Goal: Information Seeking & Learning: Check status

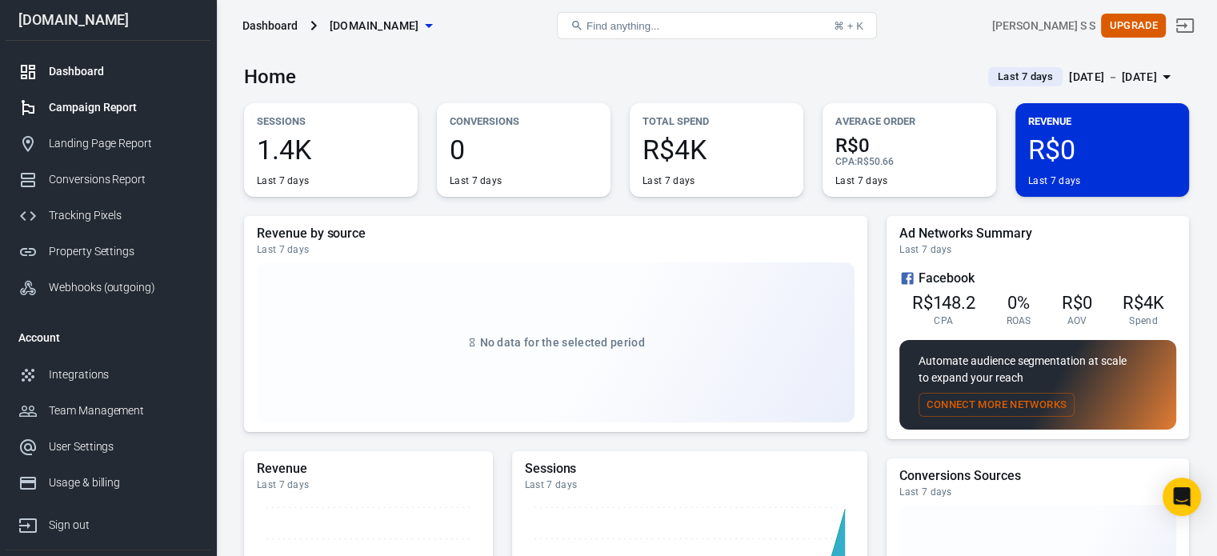
click at [132, 108] on div "Campaign Report" at bounding box center [123, 107] width 149 height 17
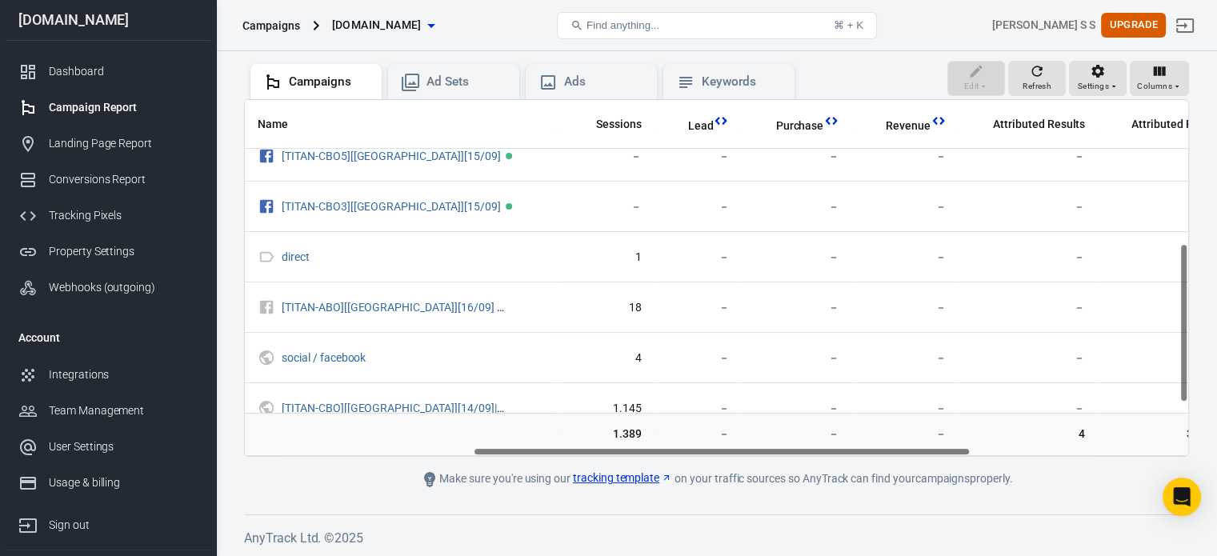
scroll to position [320, 432]
drag, startPoint x: 651, startPoint y: 451, endPoint x: 879, endPoint y: 450, distance: 228.8
click at [879, 450] on div "Name Amount Spent ROAS Impressions Link Clicks Sessions Lead Purchase Revenue A…" at bounding box center [716, 278] width 943 height 356
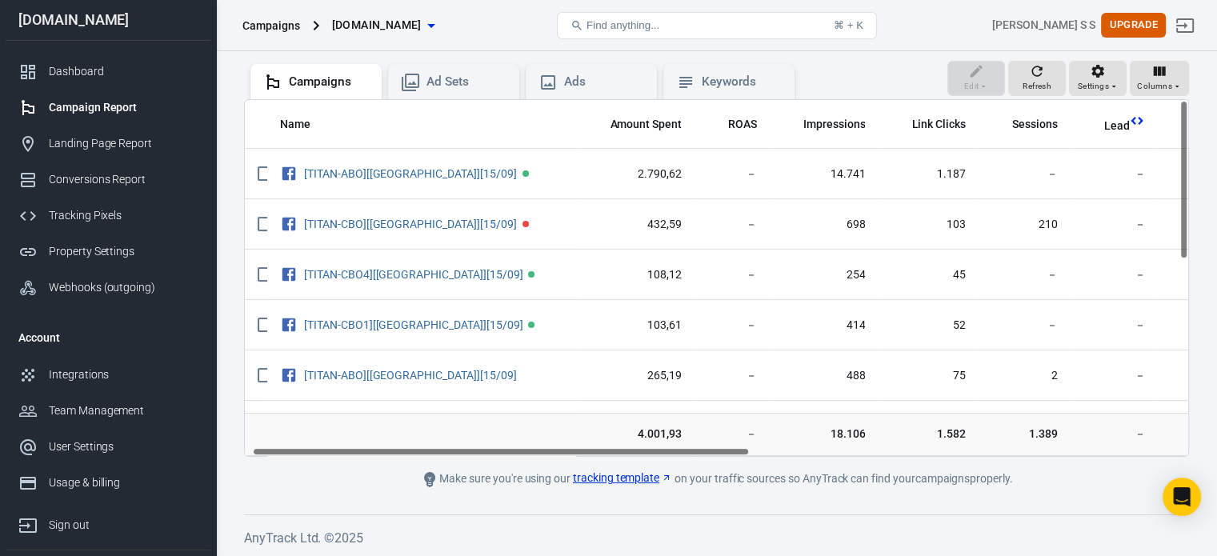
scroll to position [0, 0]
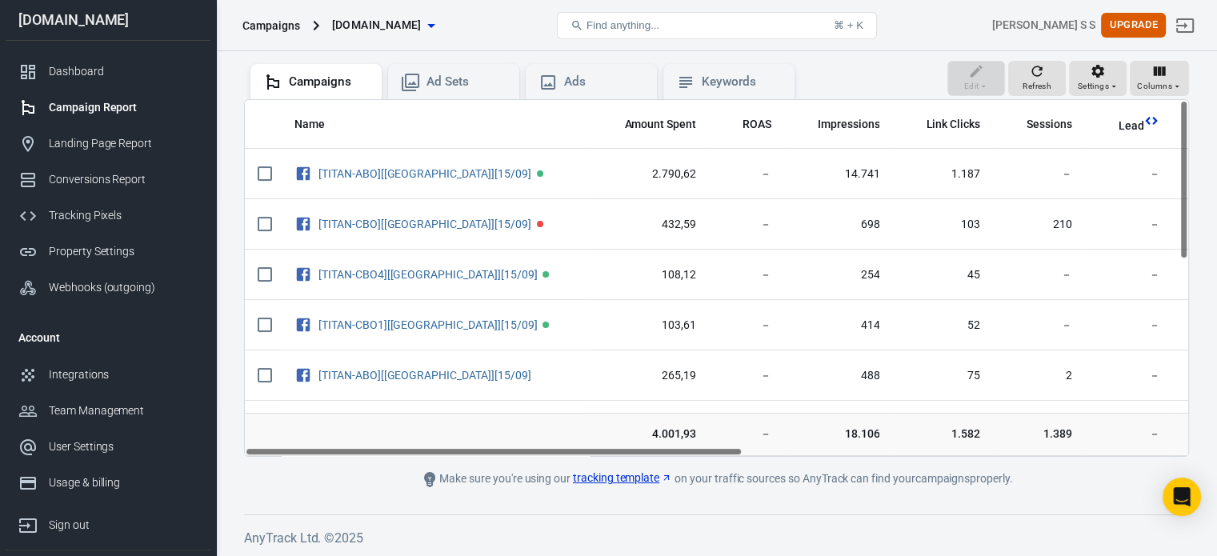
drag, startPoint x: 835, startPoint y: 450, endPoint x: 582, endPoint y: 478, distance: 253.5
click at [582, 478] on main "Verify Ads Integration on Pixel Settings to display your campaigns AnyTrack rel…" at bounding box center [716, 204] width 945 height 569
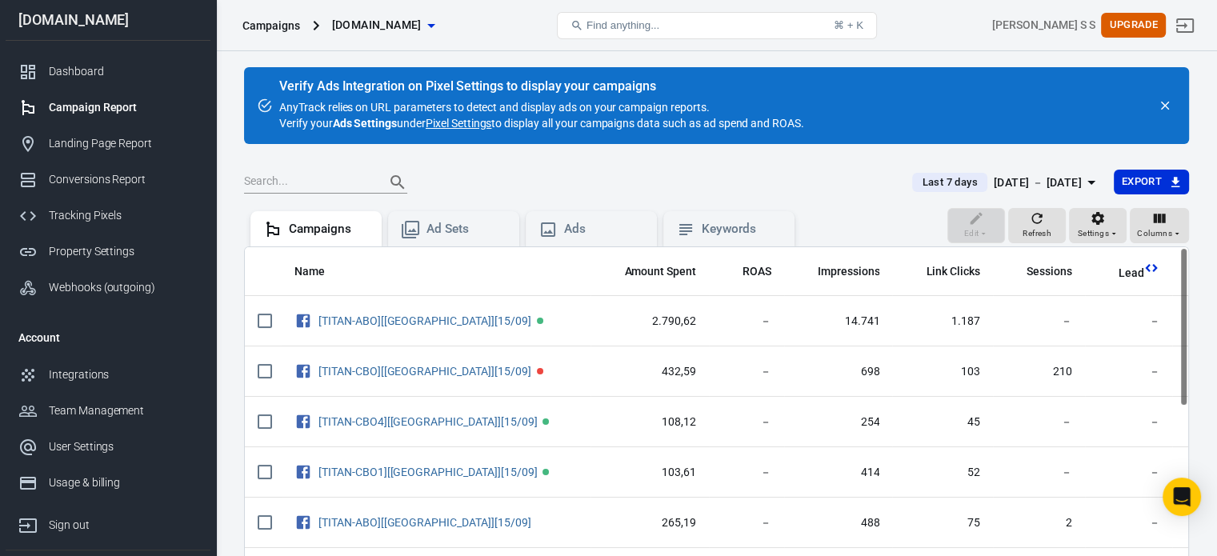
click at [1027, 173] on div "[DATE] － [DATE]" at bounding box center [1038, 183] width 88 height 20
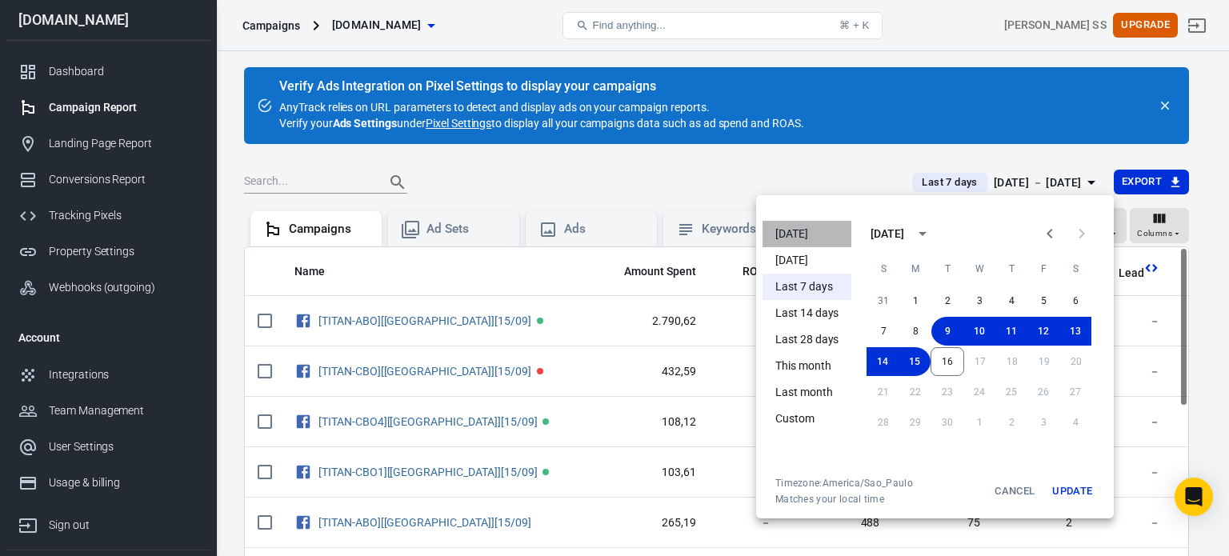
click at [800, 230] on li "[DATE]" at bounding box center [807, 234] width 89 height 26
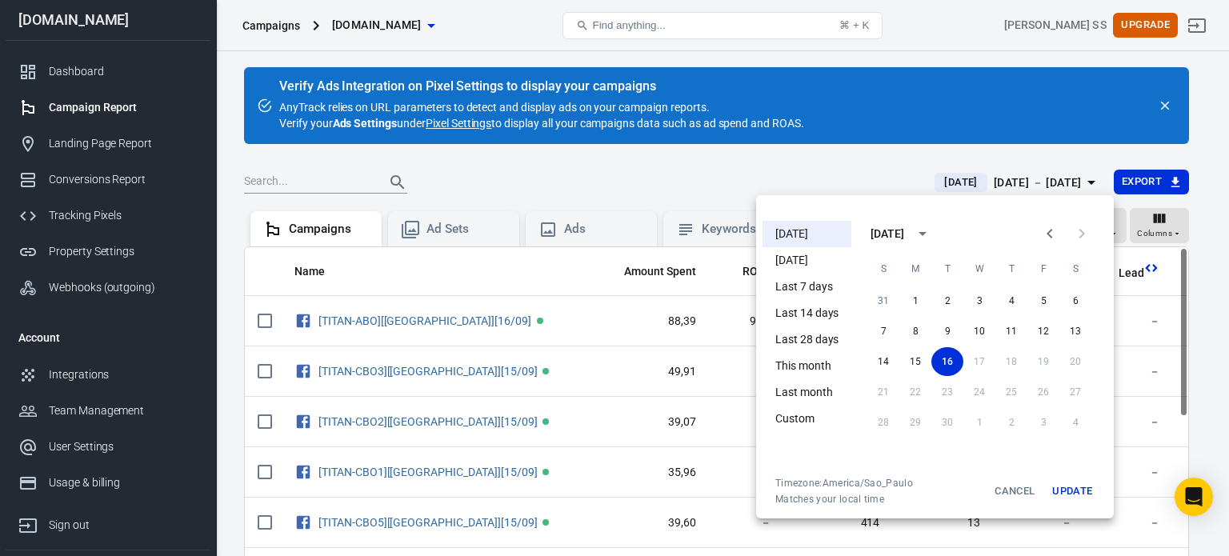
click at [792, 166] on div at bounding box center [614, 278] width 1229 height 556
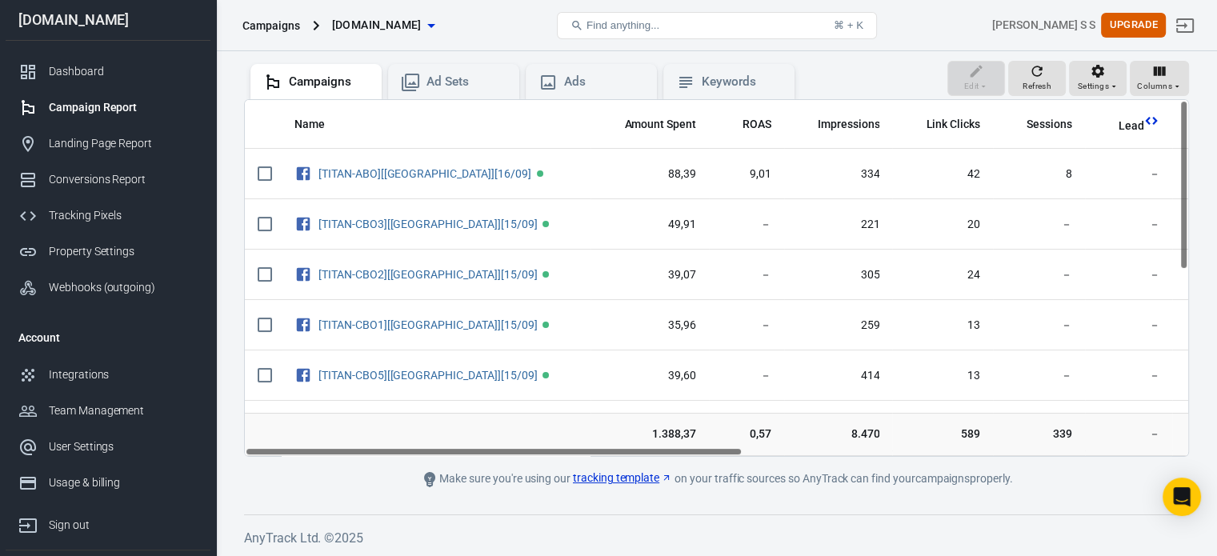
drag, startPoint x: 675, startPoint y: 448, endPoint x: 666, endPoint y: 454, distance: 10.9
click at [666, 454] on div "Name Amount Spent ROAS Impressions Link Clicks Sessions Lead Purchase Revenue A…" at bounding box center [716, 278] width 945 height 358
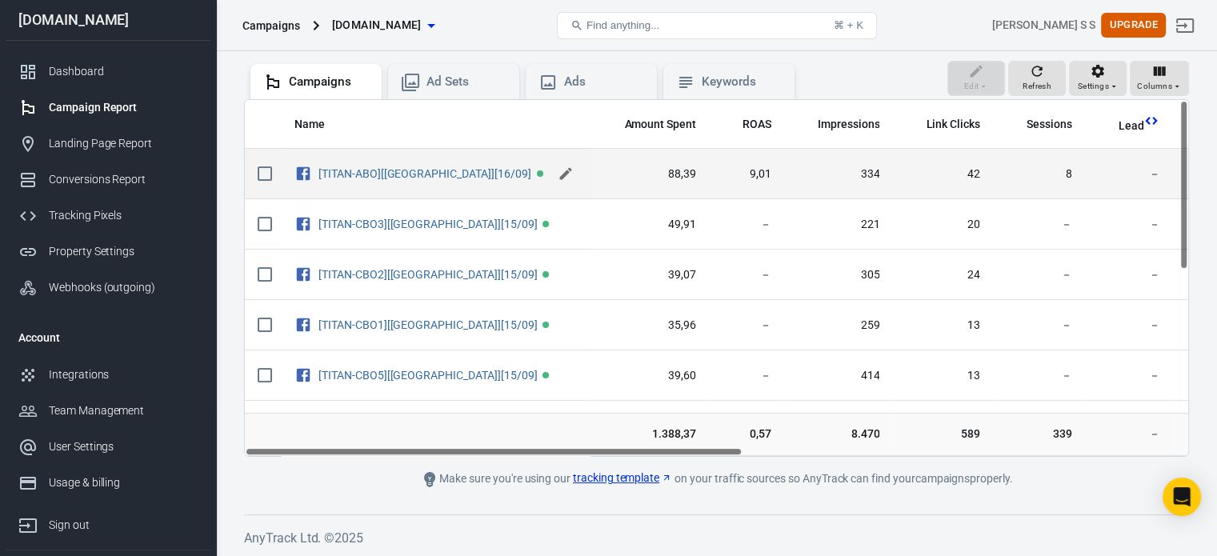
click at [569, 170] on button "scrollable content" at bounding box center [566, 174] width 24 height 24
click at [521, 165] on input "[TITAN-ABO][[GEOGRAPHIC_DATA]][16/09]" at bounding box center [432, 172] width 228 height 21
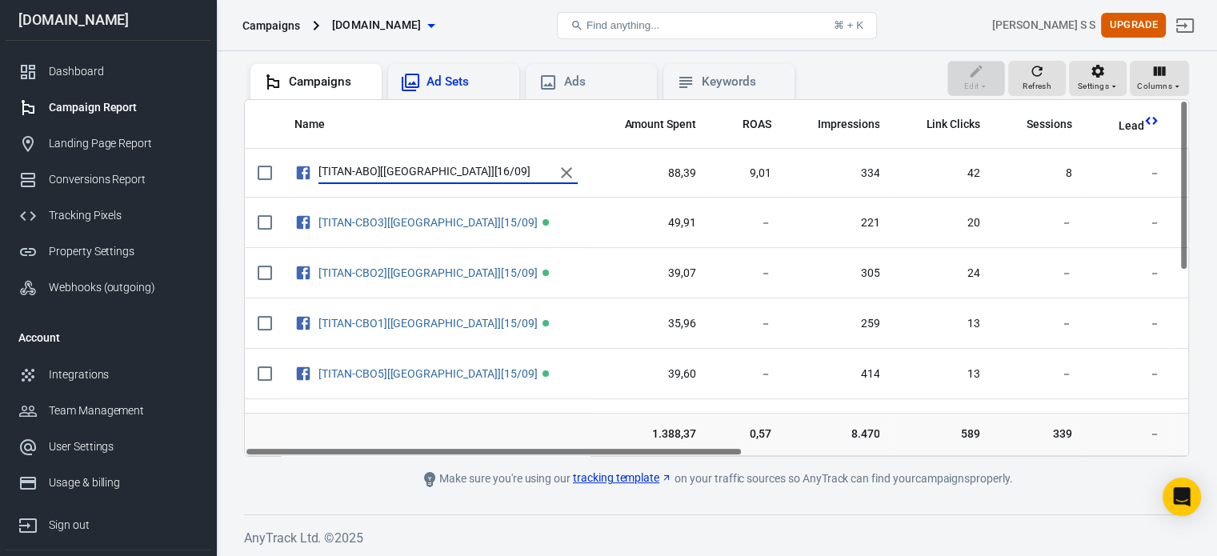
click at [493, 76] on div "Ad Sets" at bounding box center [466, 82] width 80 height 17
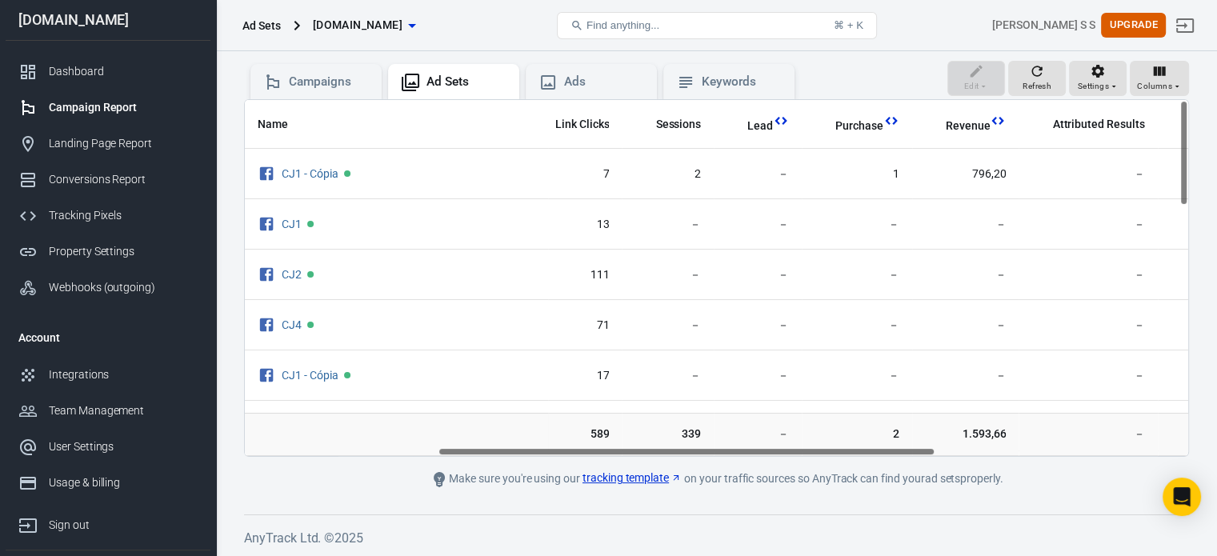
scroll to position [0, 410]
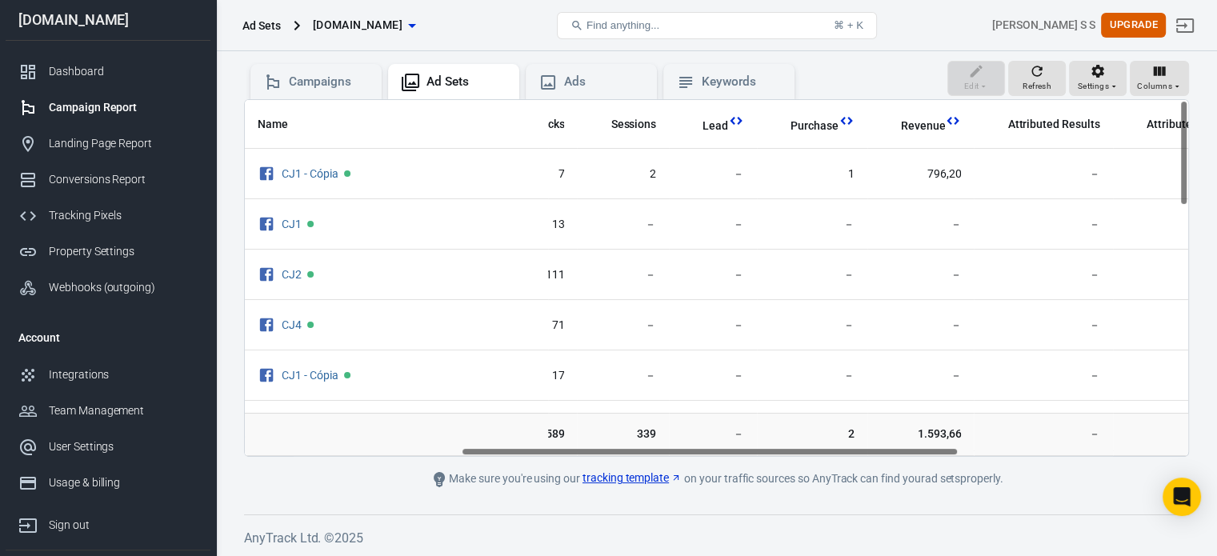
drag, startPoint x: 670, startPoint y: 450, endPoint x: 874, endPoint y: 432, distance: 204.8
click at [874, 432] on div "Name Amount Spent ROAS Impressions Link Clicks Sessions Lead Purchase Revenue A…" at bounding box center [716, 278] width 945 height 358
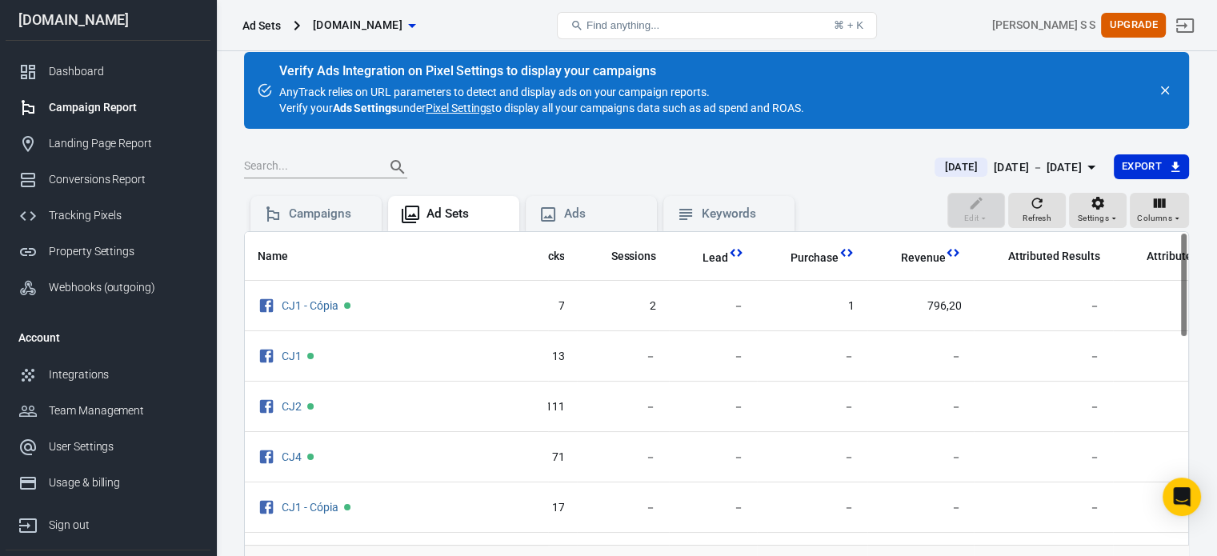
scroll to position [0, 0]
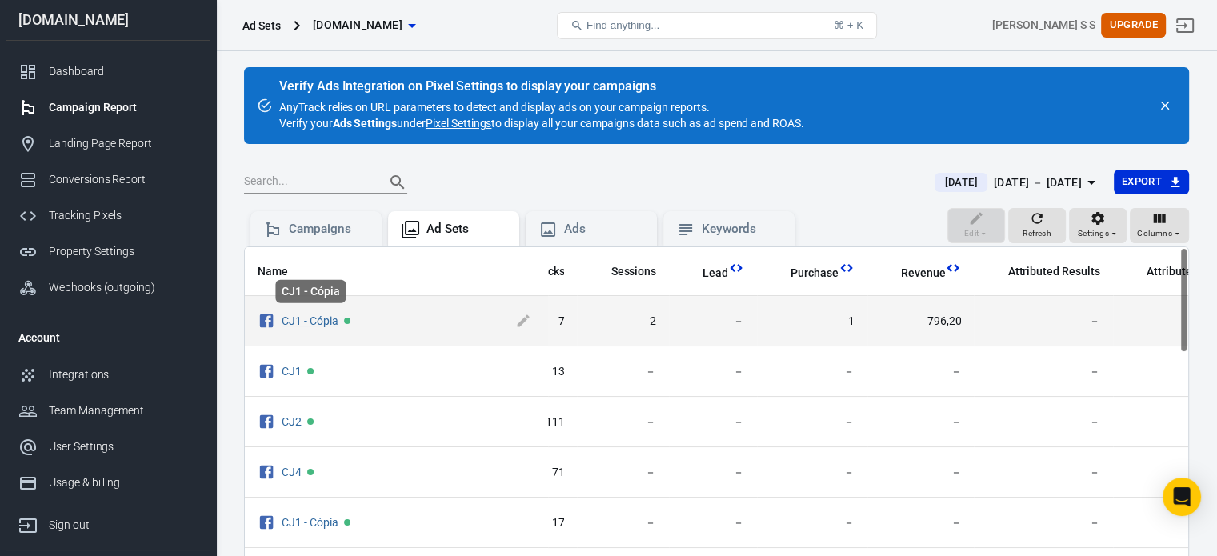
click at [327, 317] on link "CJ1 - Cópia" at bounding box center [310, 320] width 57 height 13
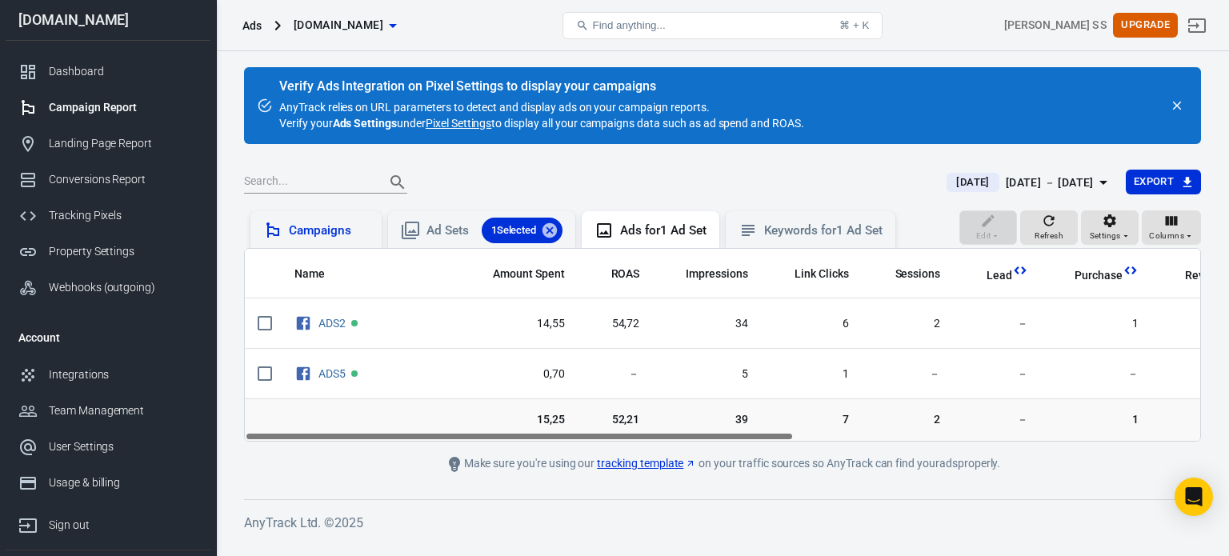
click at [362, 223] on div "Campaigns" at bounding box center [329, 230] width 80 height 17
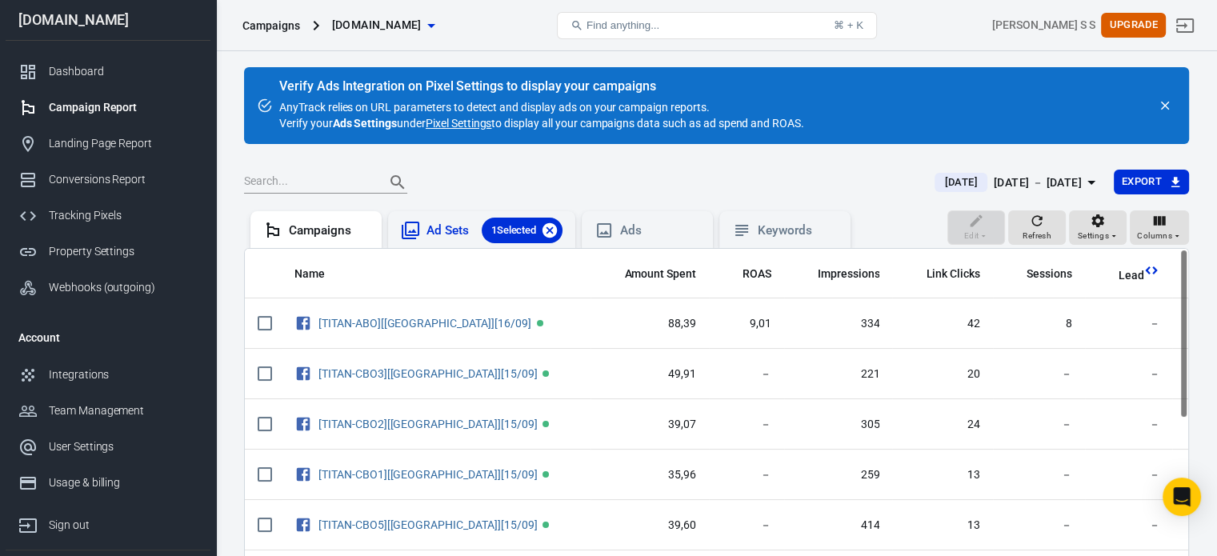
click at [555, 233] on icon at bounding box center [550, 231] width 18 height 18
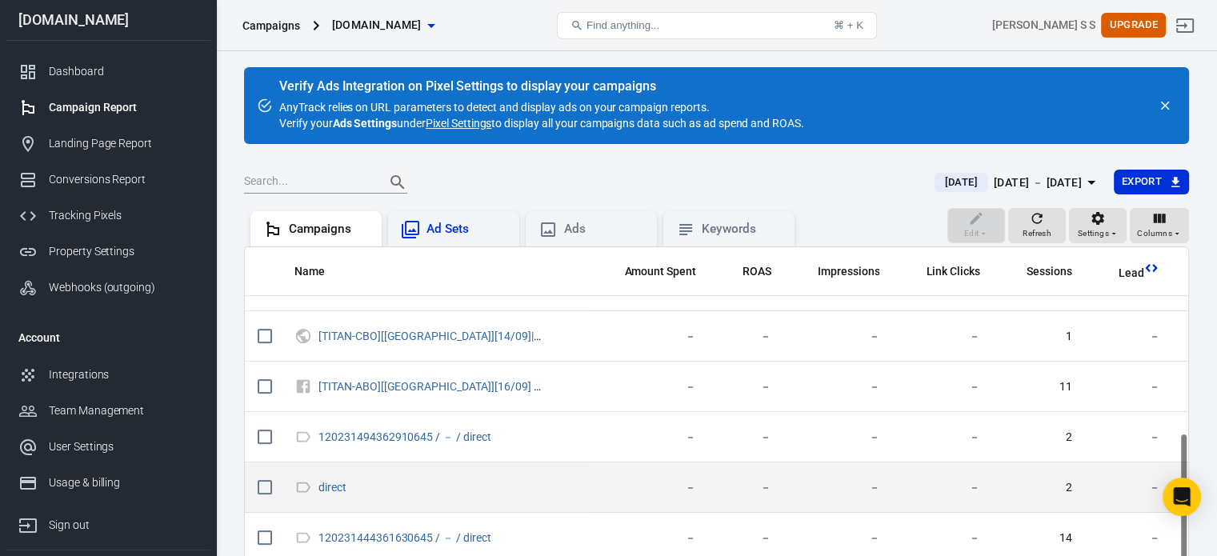
scroll to position [147, 0]
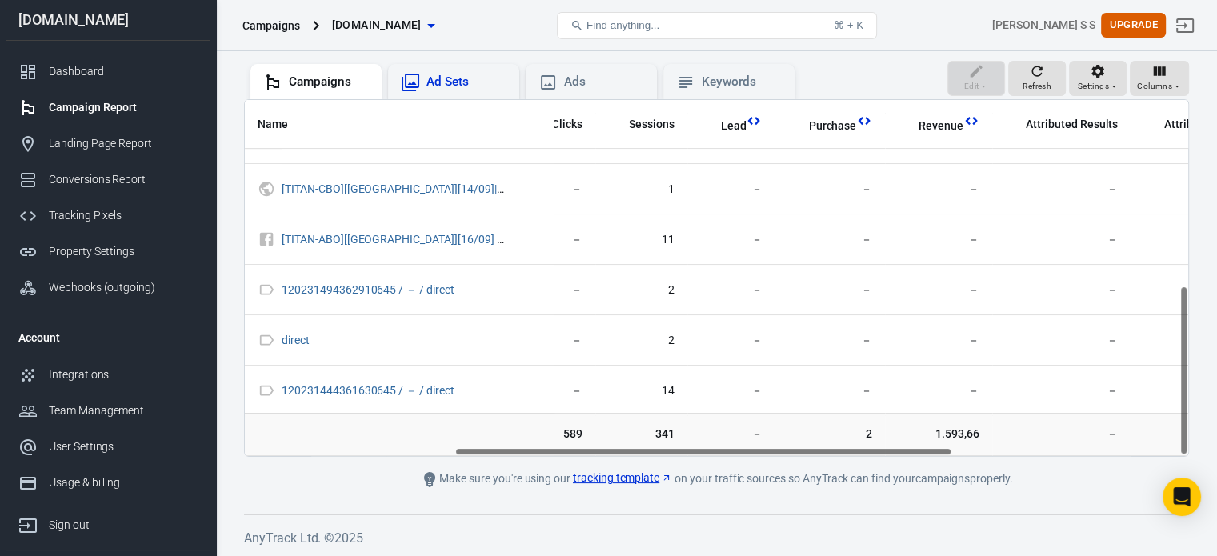
drag, startPoint x: 656, startPoint y: 449, endPoint x: 867, endPoint y: 449, distance: 210.4
click at [867, 449] on div "Name Amount Spent ROAS Impressions Link Clicks Sessions Lead Purchase Revenue A…" at bounding box center [716, 278] width 943 height 356
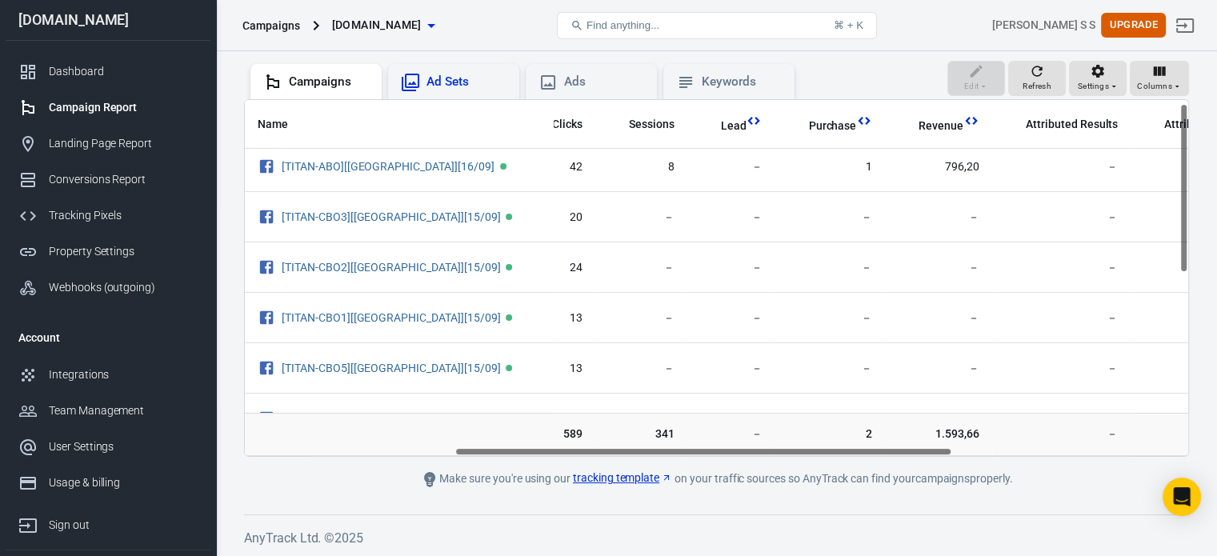
scroll to position [0, 398]
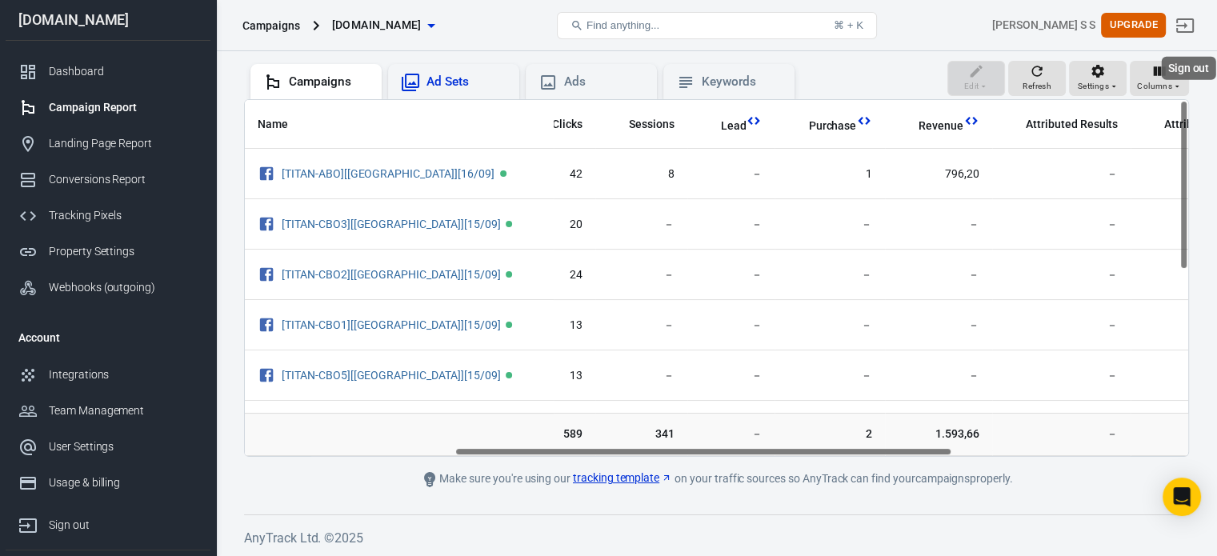
click at [1203, 34] on link "Sign out" at bounding box center [1185, 25] width 38 height 38
